Goal: Information Seeking & Learning: Learn about a topic

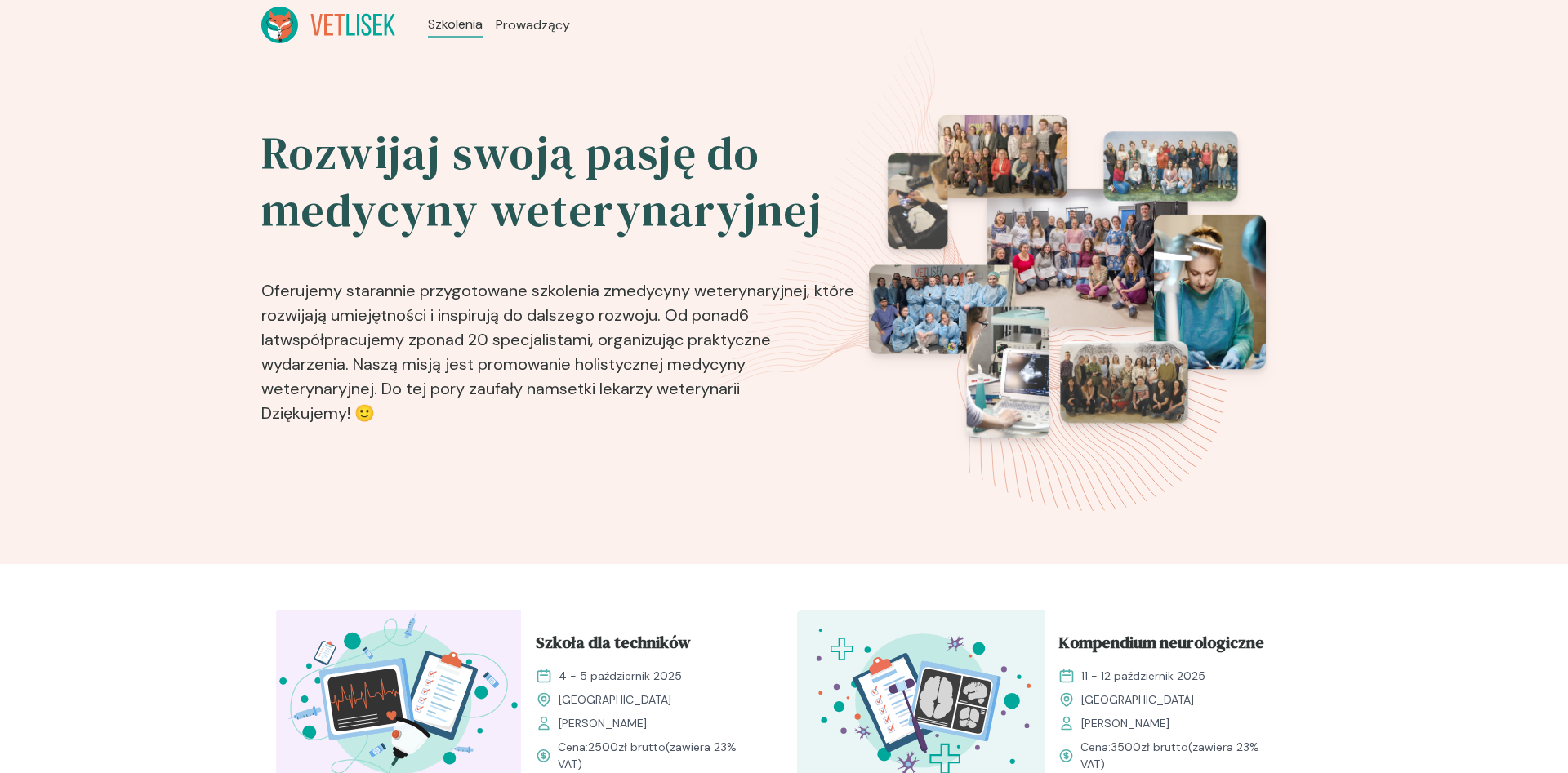
scroll to position [500, 0]
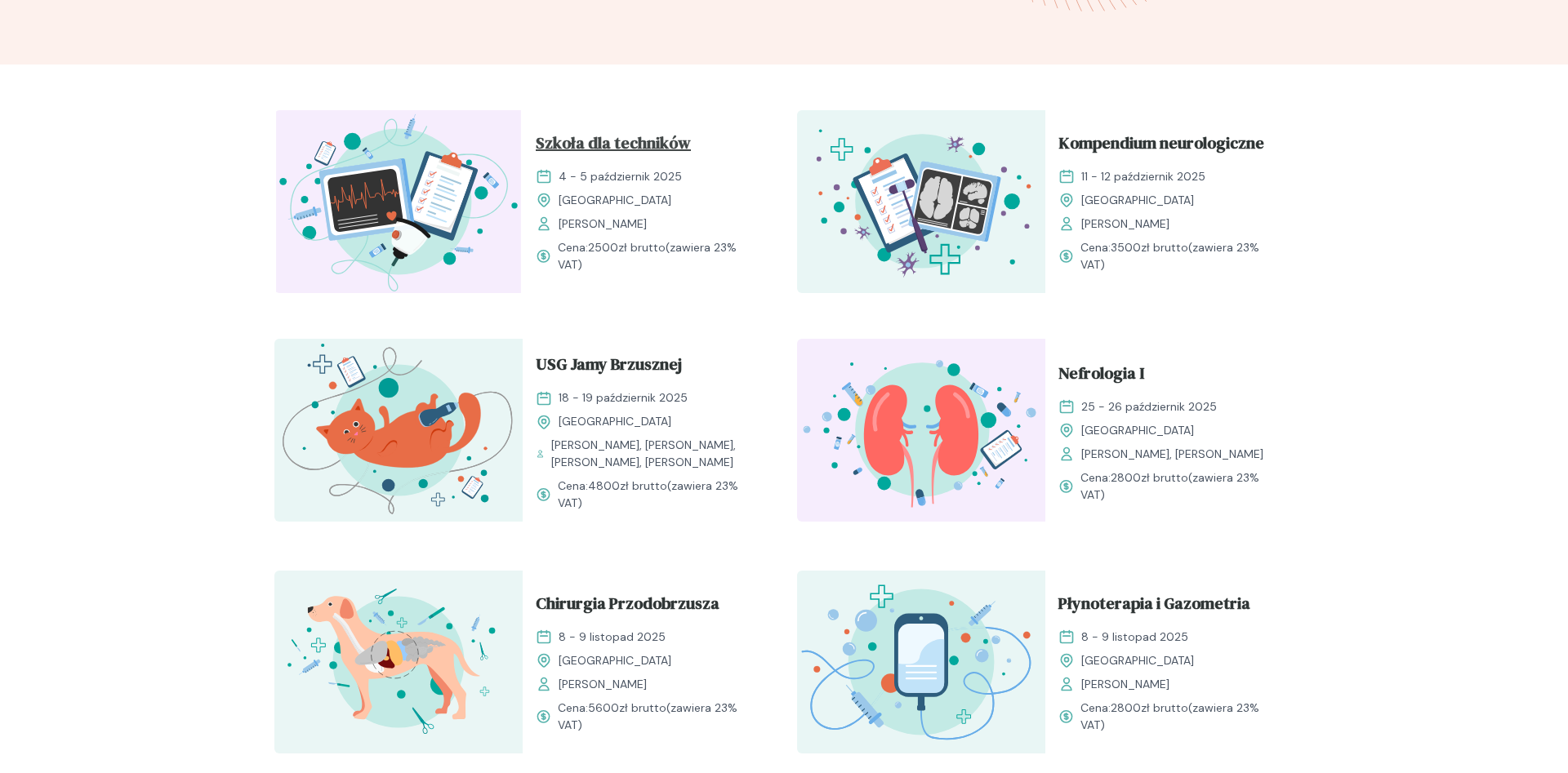
click at [662, 140] on span "Szkoła dla techników" at bounding box center [613, 146] width 155 height 31
click at [665, 144] on span "Szkoła dla techników" at bounding box center [613, 146] width 155 height 31
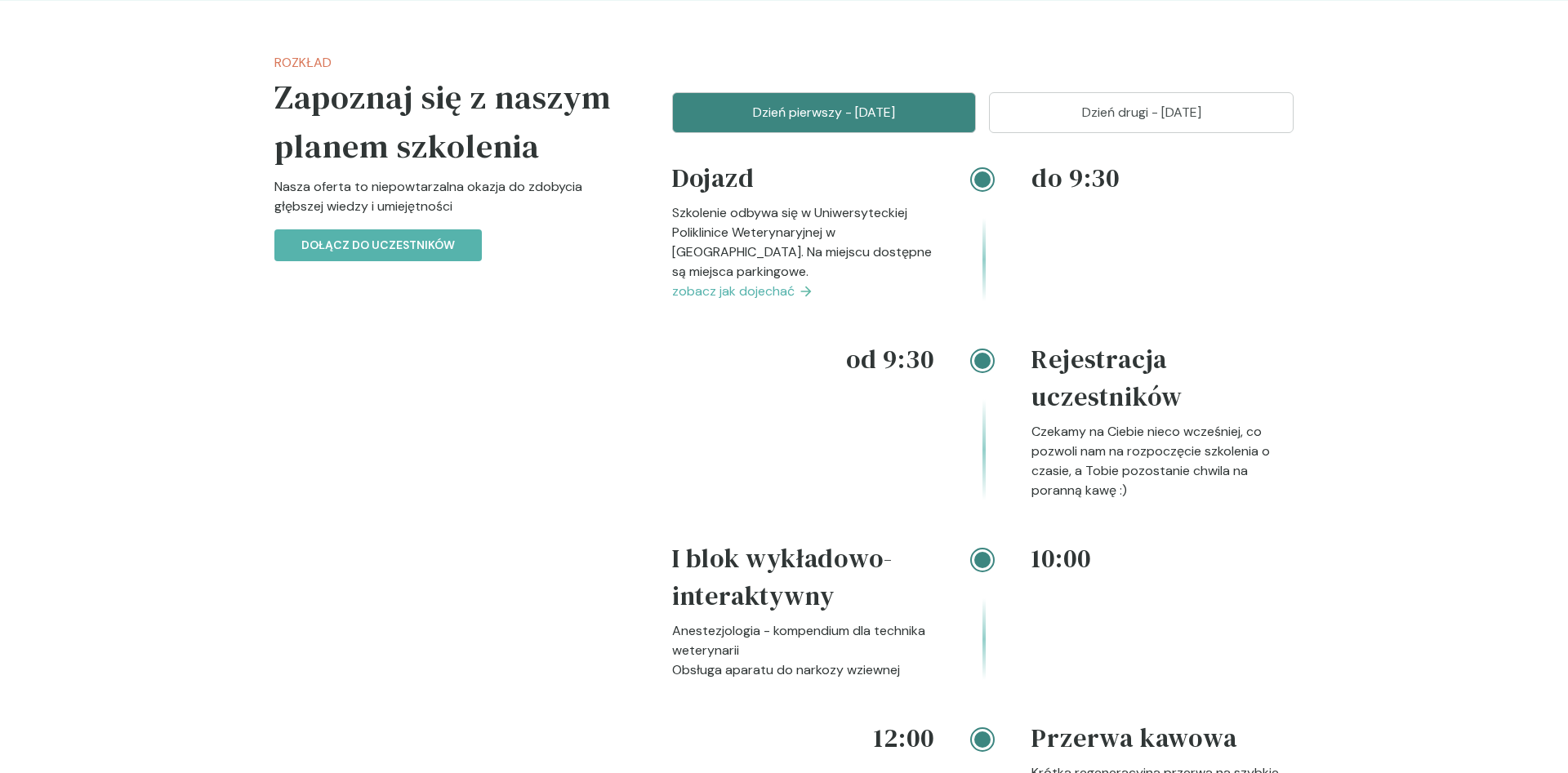
scroll to position [1915, 0]
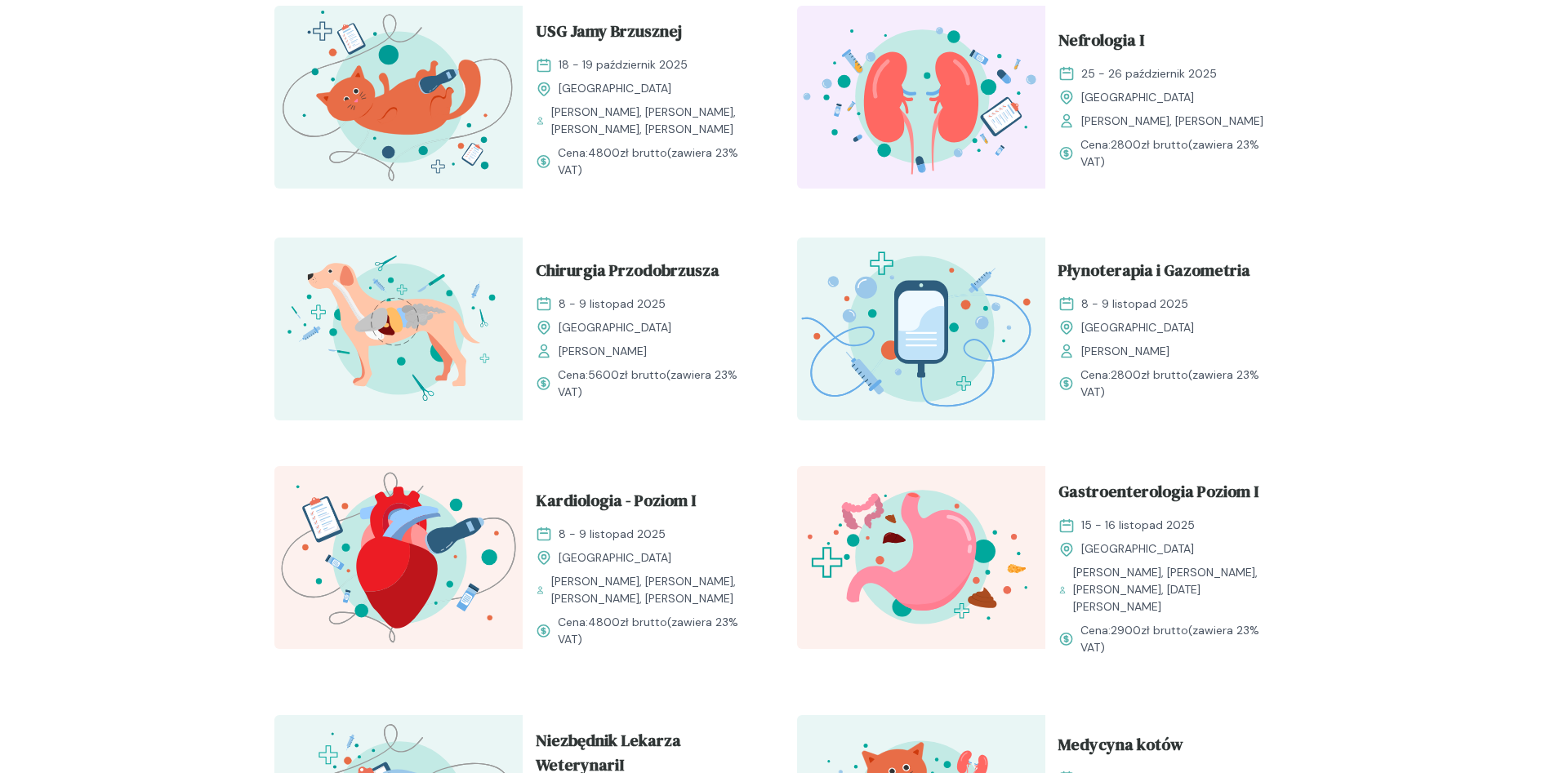
scroll to position [500, 0]
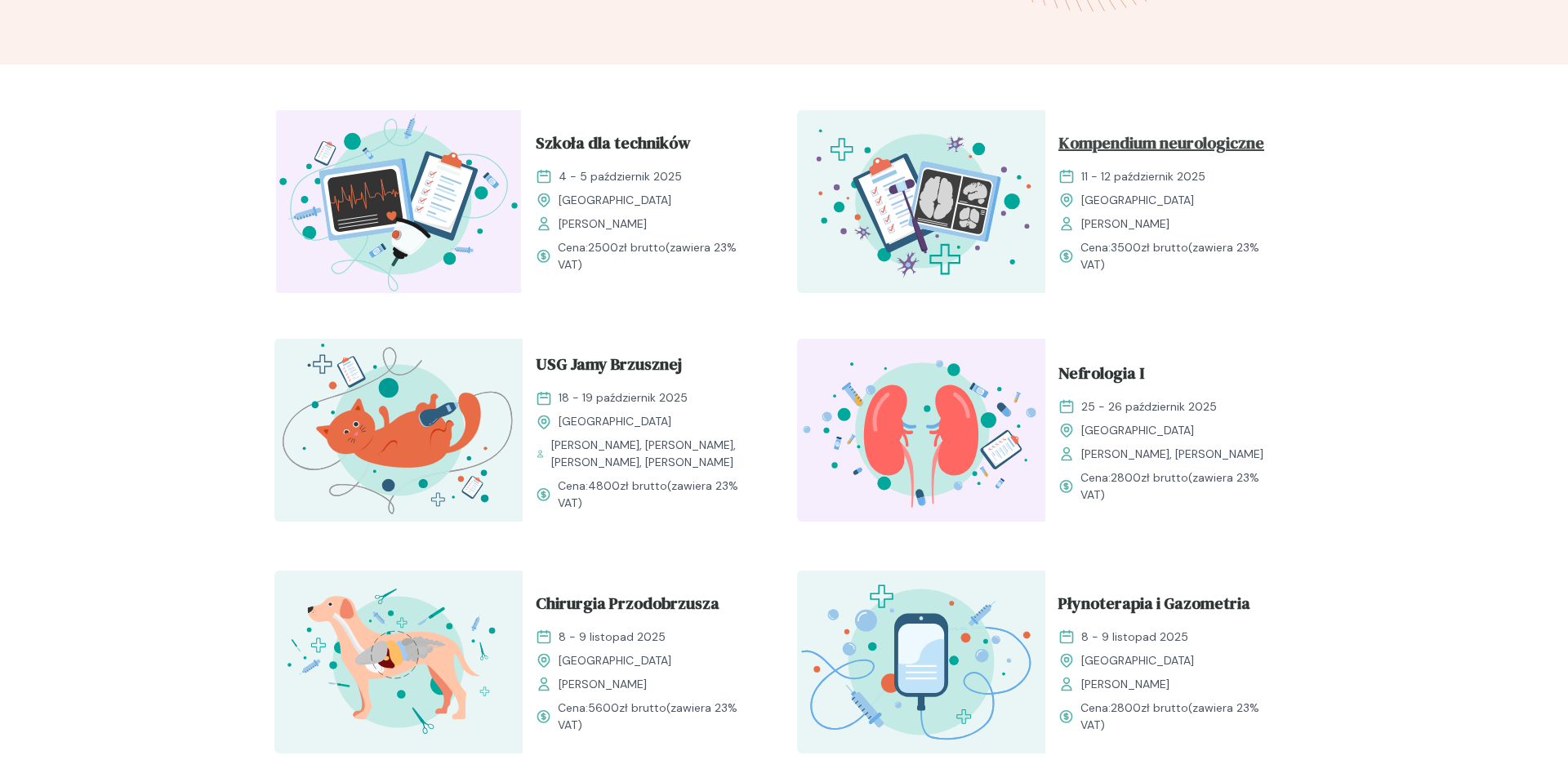
click at [1147, 141] on span "Kompendium neurologiczne" at bounding box center [1160, 146] width 205 height 31
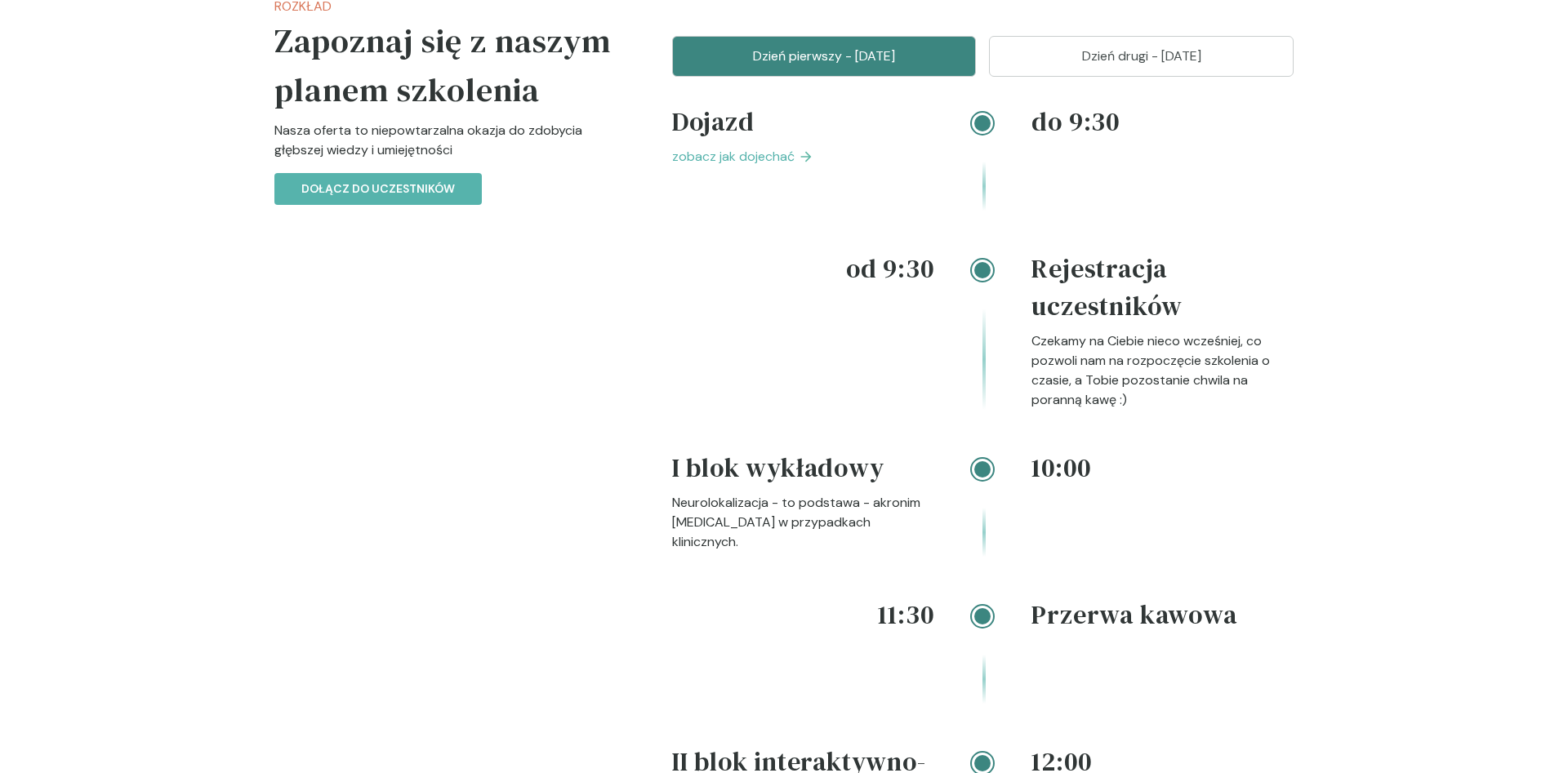
click at [748, 156] on span "zobacz jak dojechać" at bounding box center [733, 157] width 123 height 20
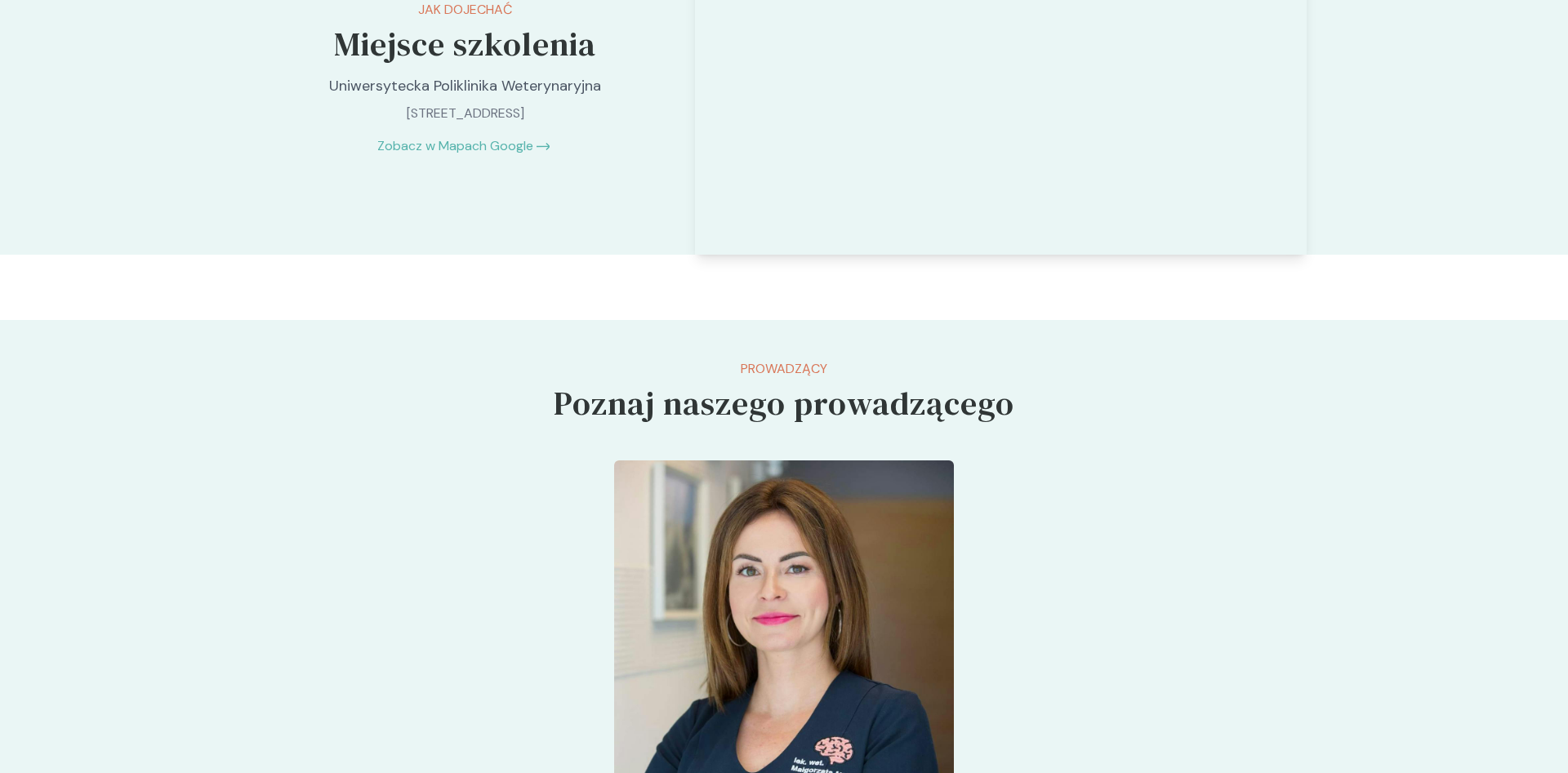
scroll to position [2415, 0]
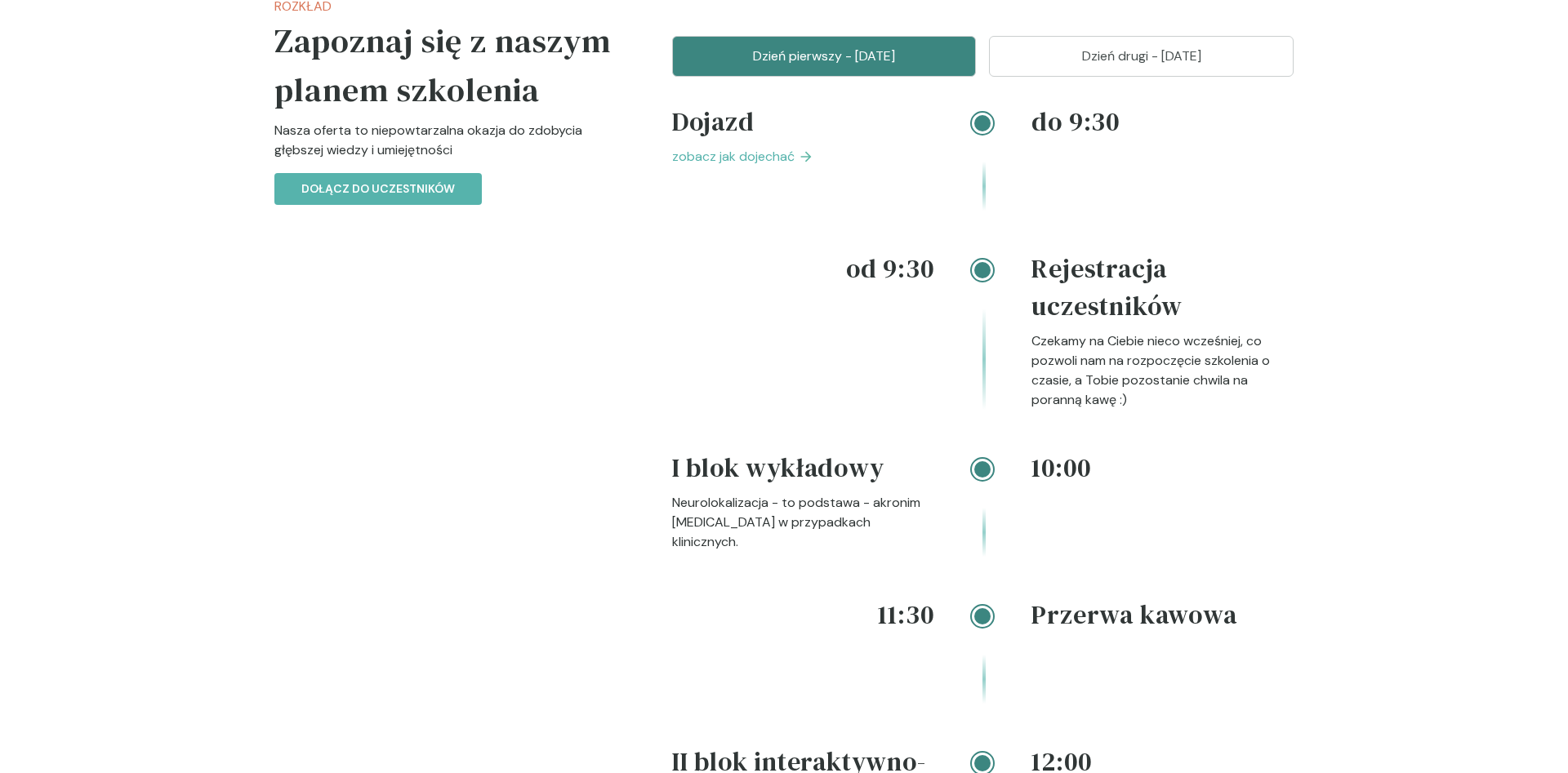
scroll to position [500, 0]
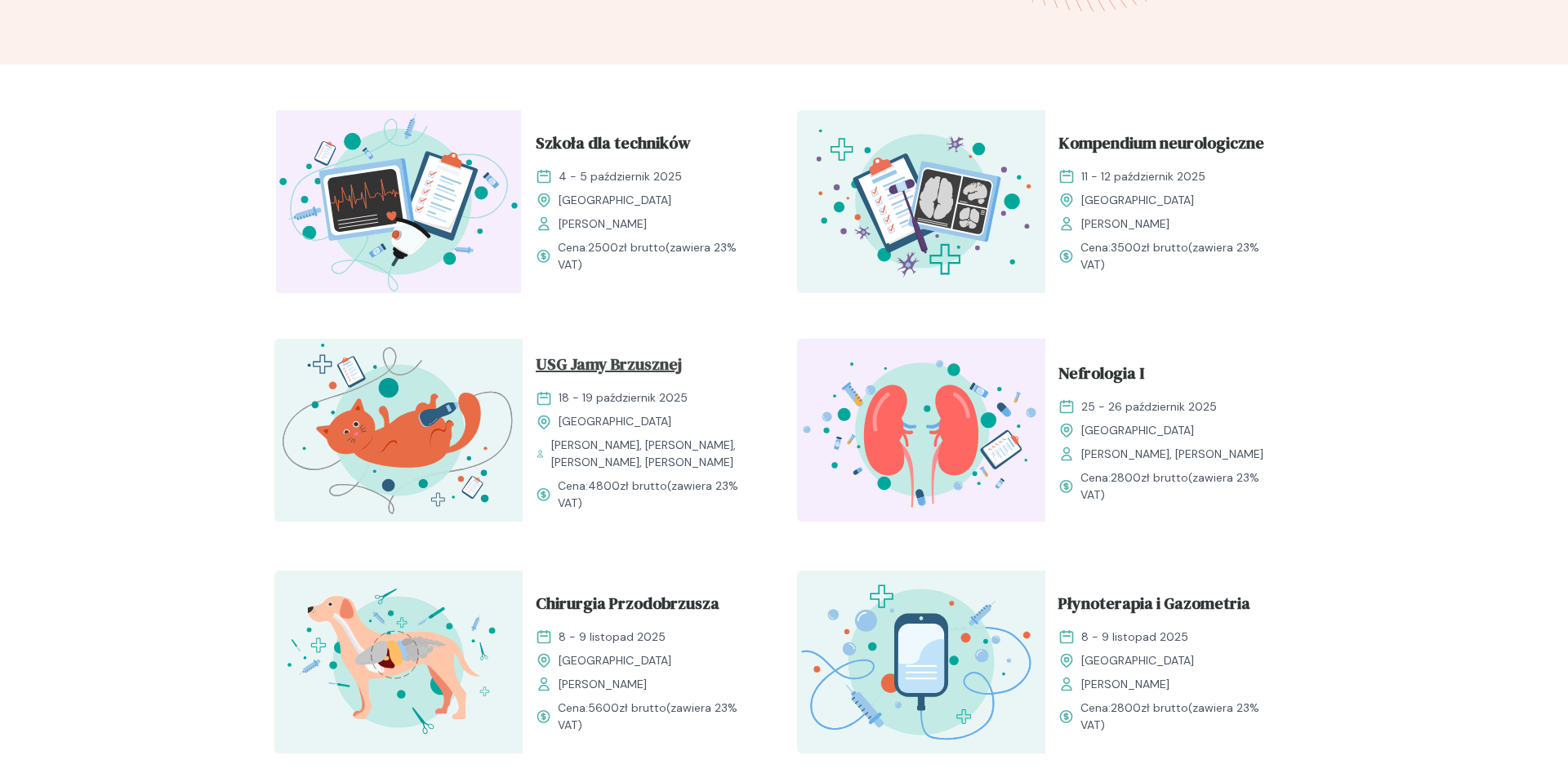
click at [659, 369] on span "USG Jamy Brzusznej" at bounding box center [608, 367] width 146 height 31
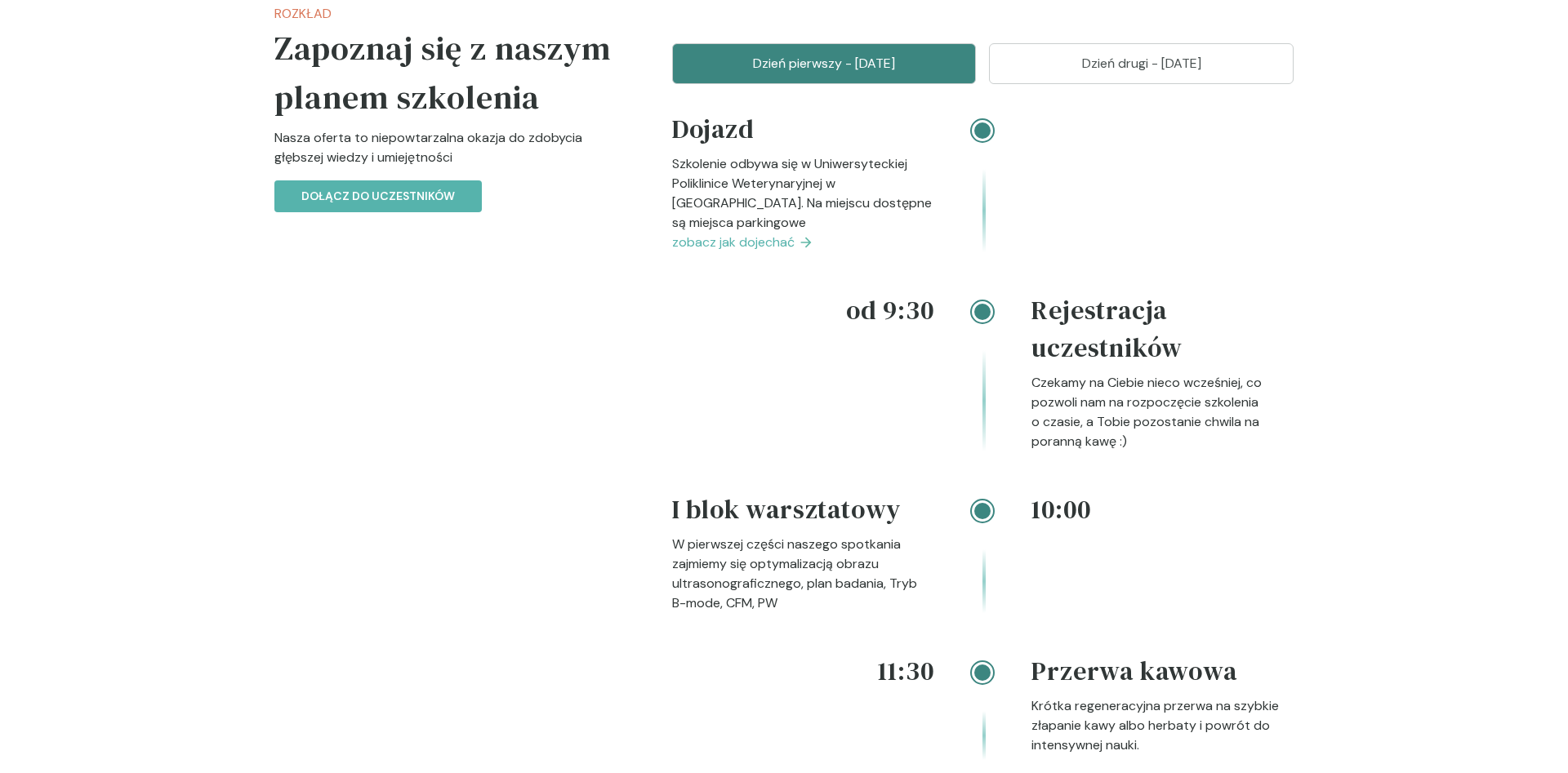
scroll to position [1749, 0]
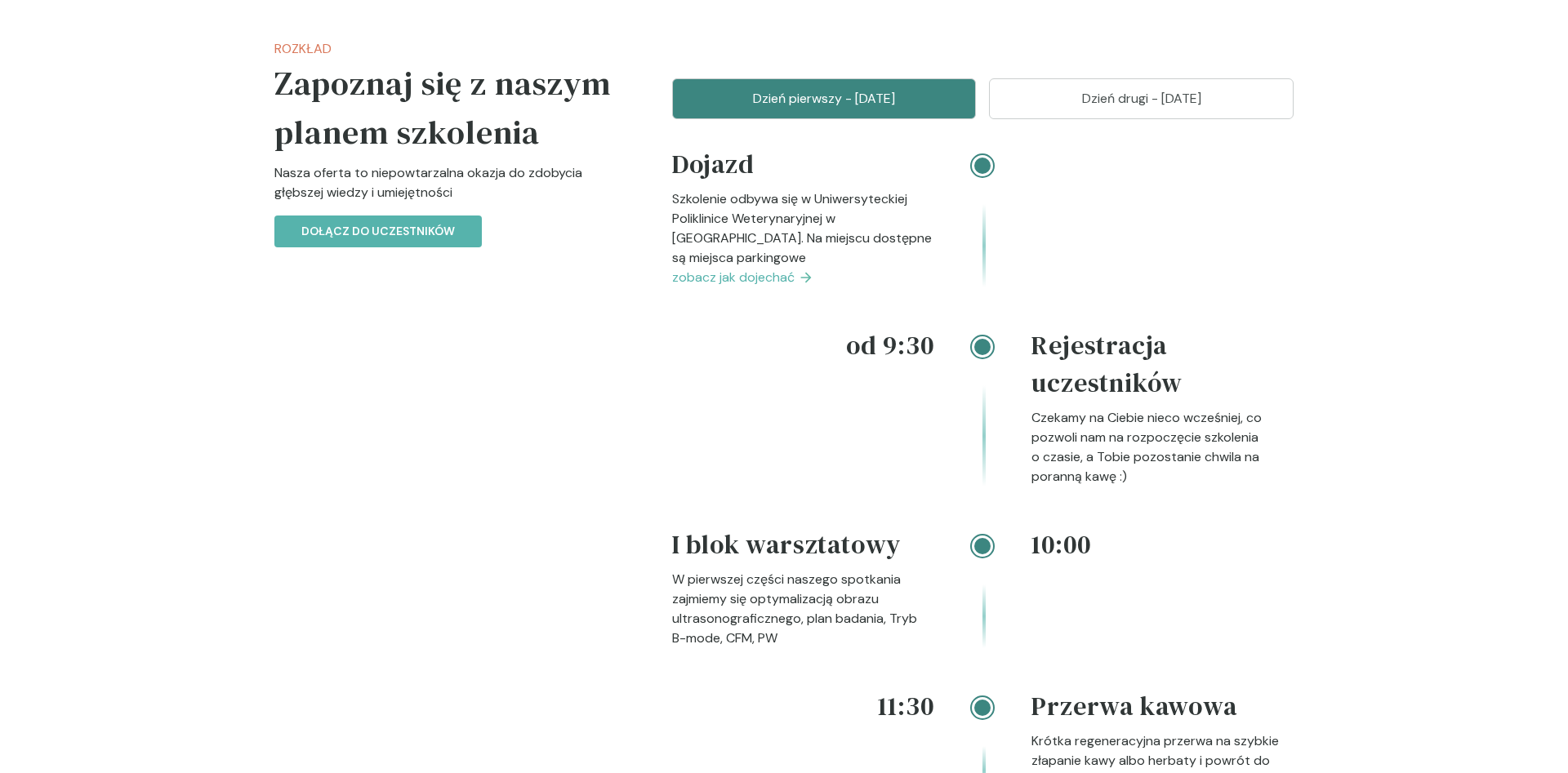
scroll to position [500, 0]
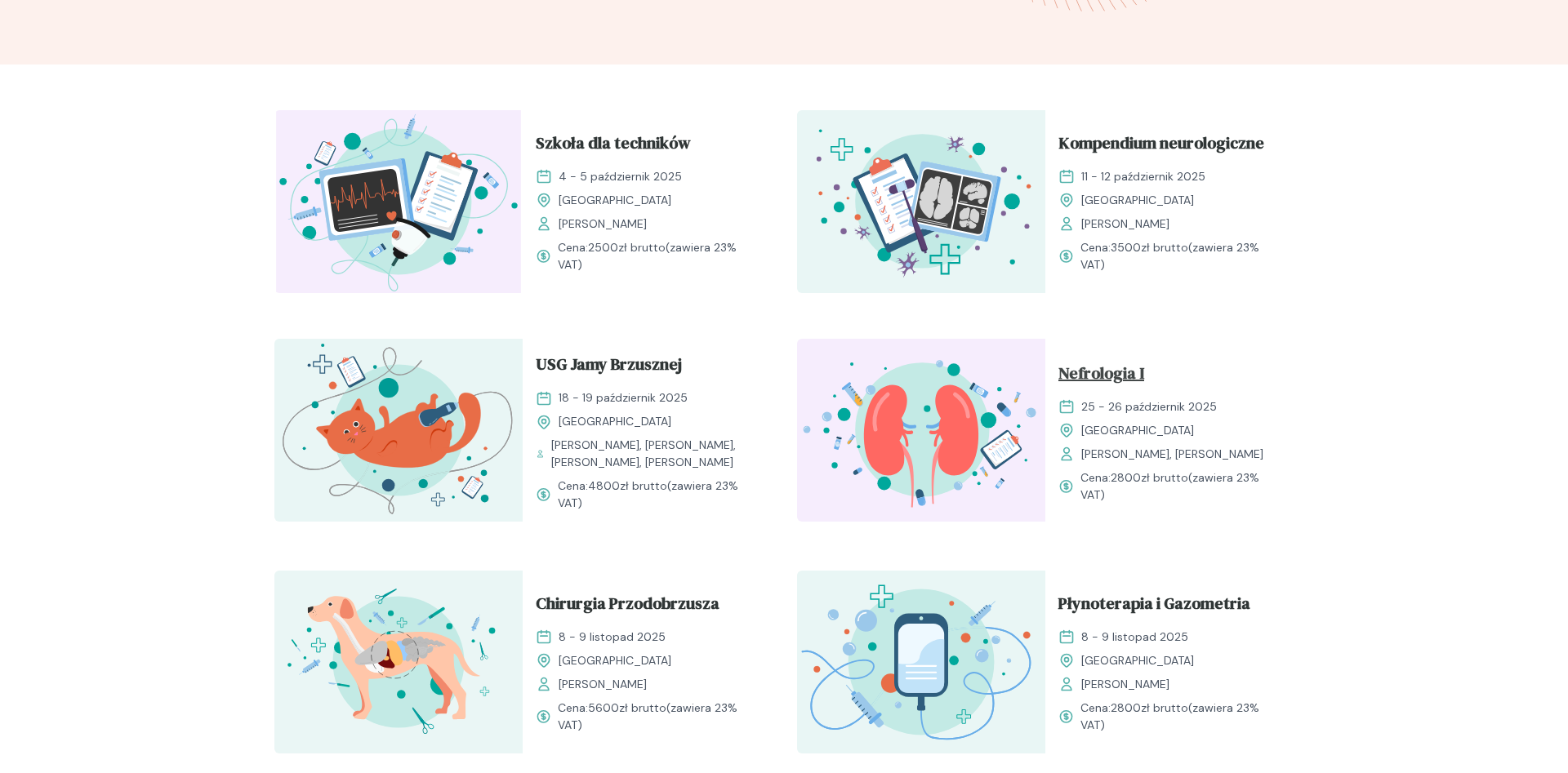
click at [1125, 380] on span "Nefrologia I" at bounding box center [1100, 376] width 85 height 31
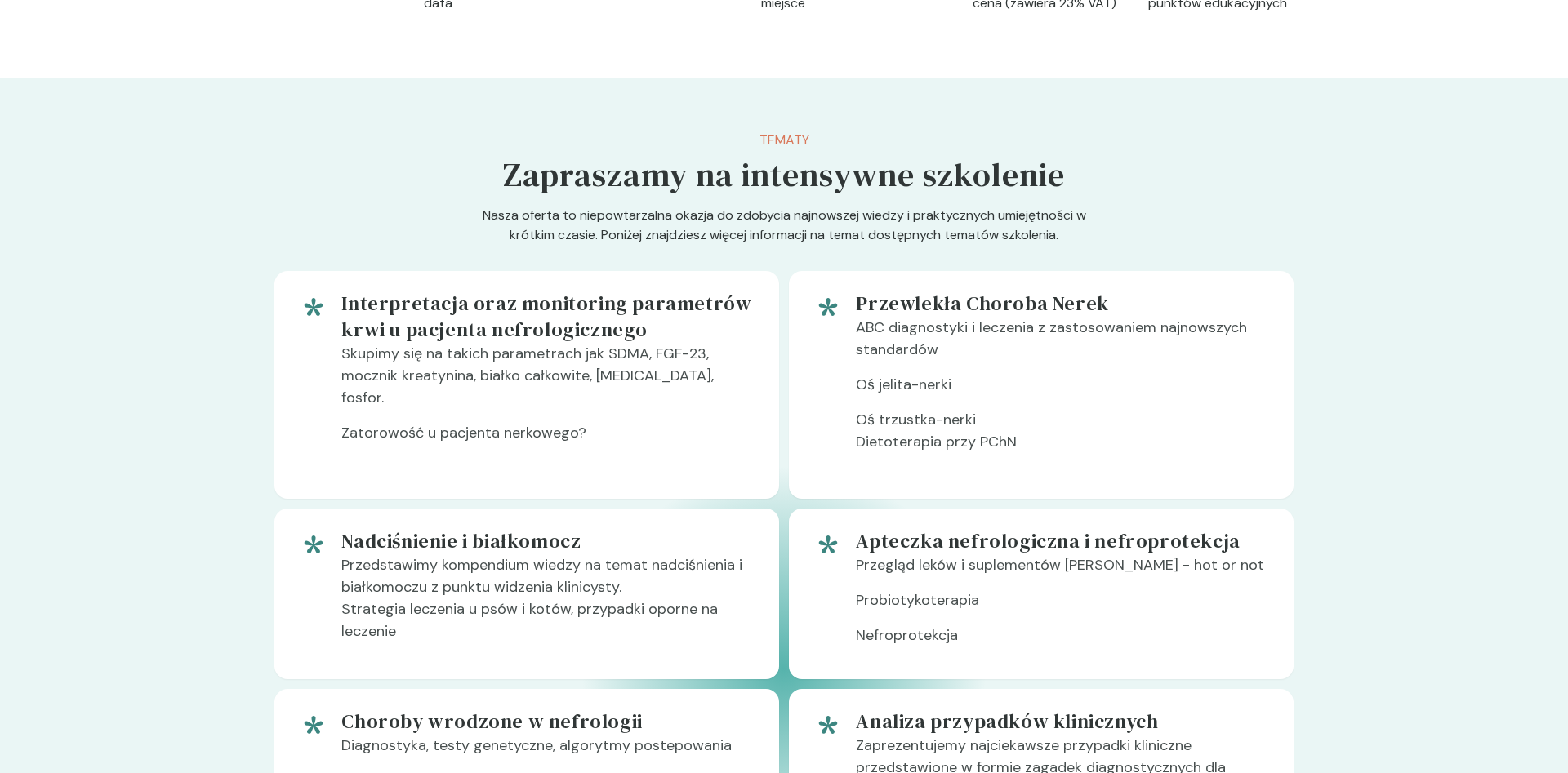
scroll to position [749, 0]
